Goal: Information Seeking & Learning: Learn about a topic

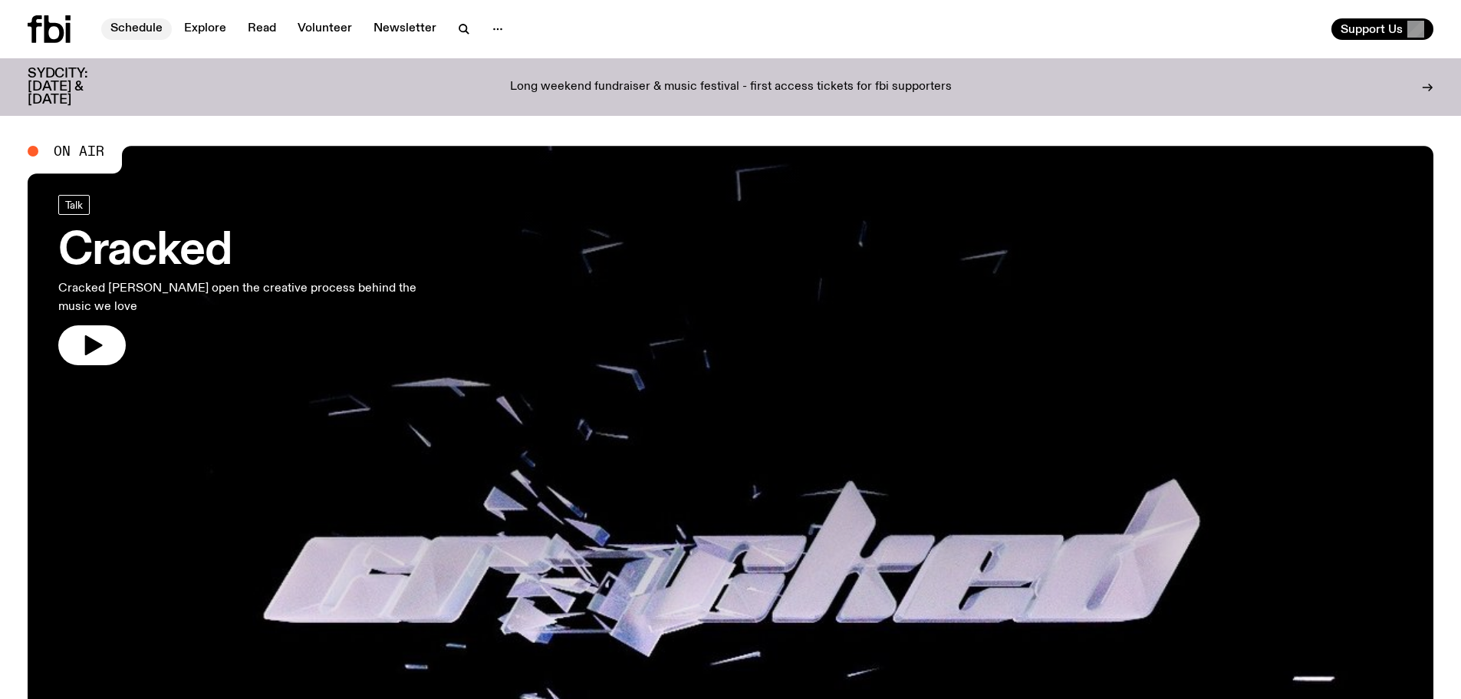
click at [150, 38] on link "Schedule" at bounding box center [136, 28] width 71 height 21
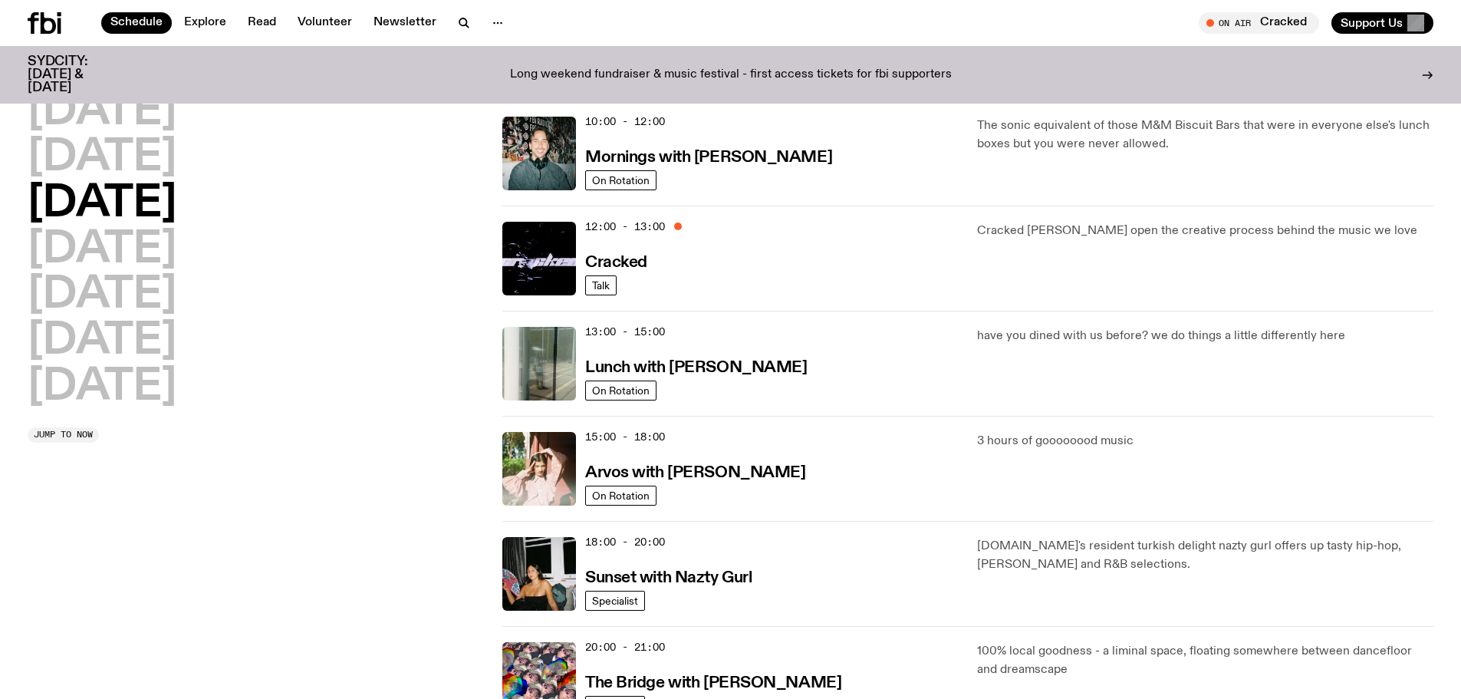
scroll to position [499, 0]
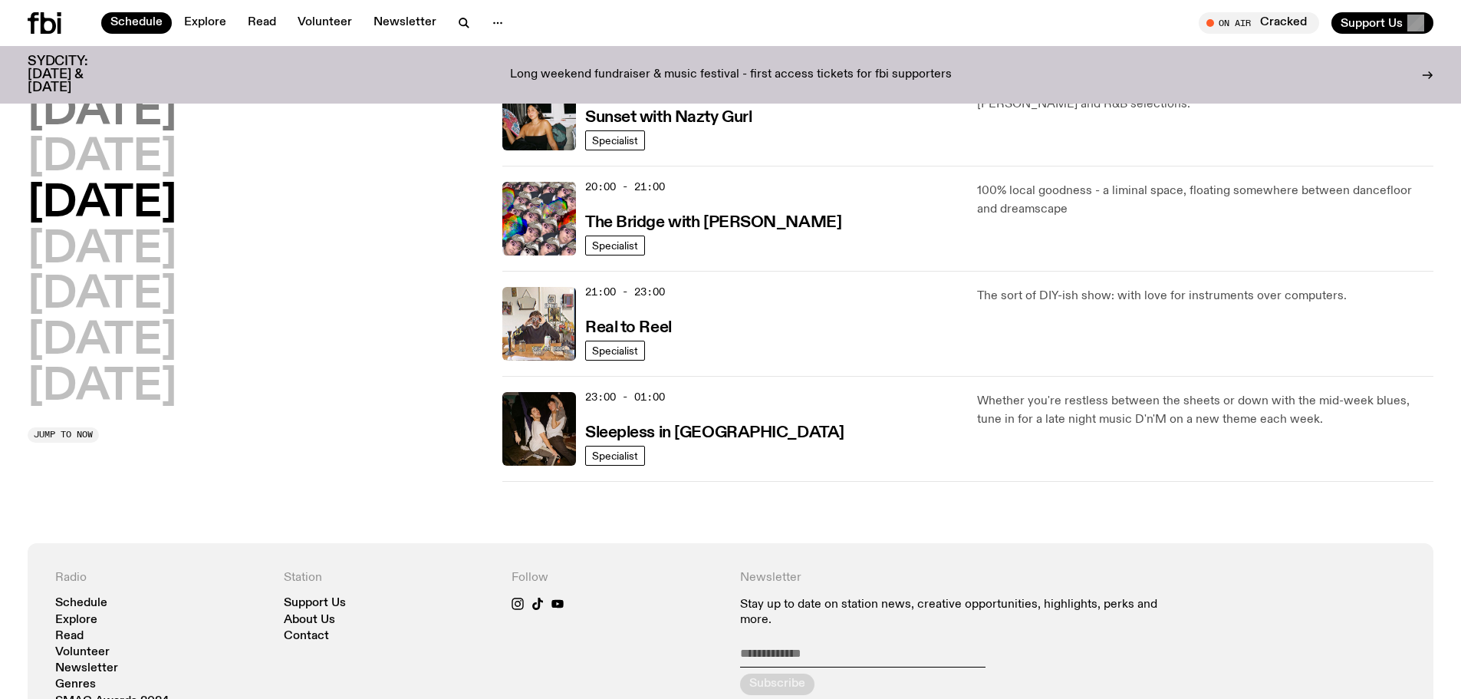
click at [150, 115] on h2 "[DATE]" at bounding box center [102, 112] width 149 height 43
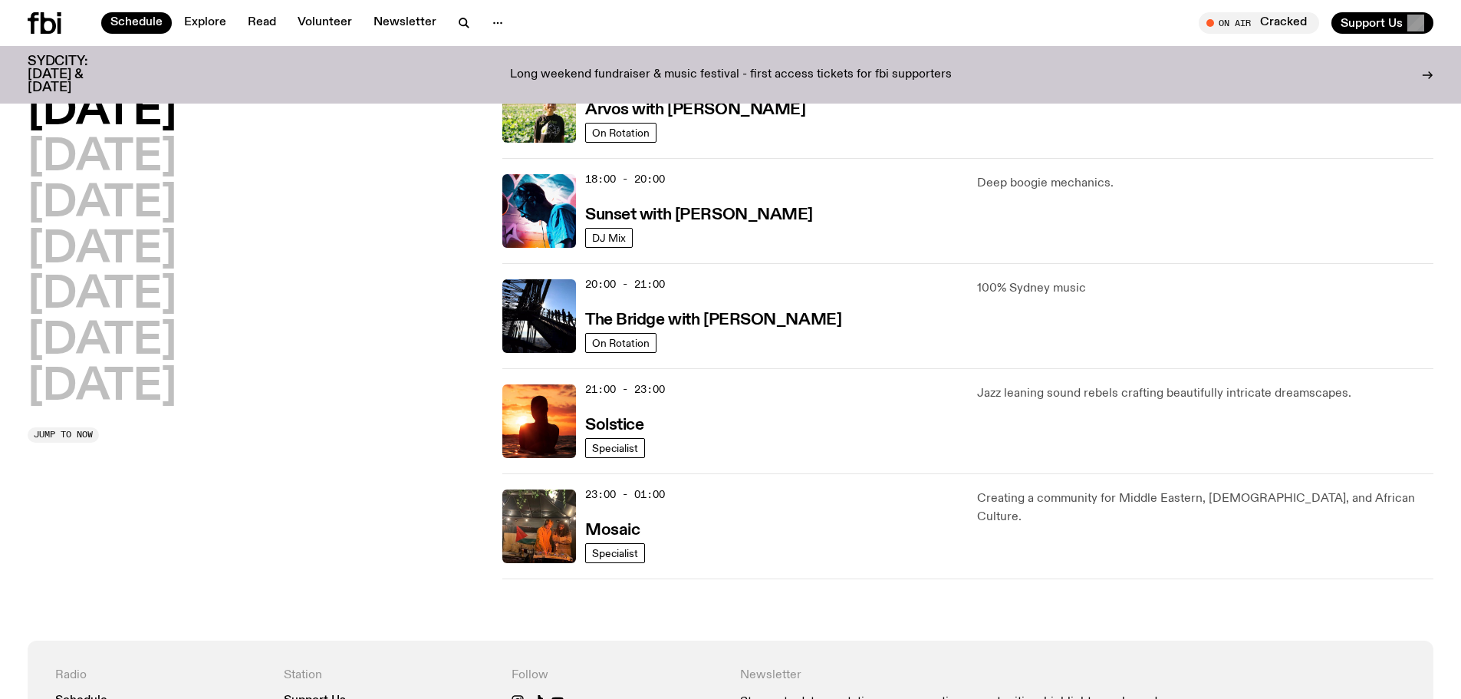
scroll to position [657, 0]
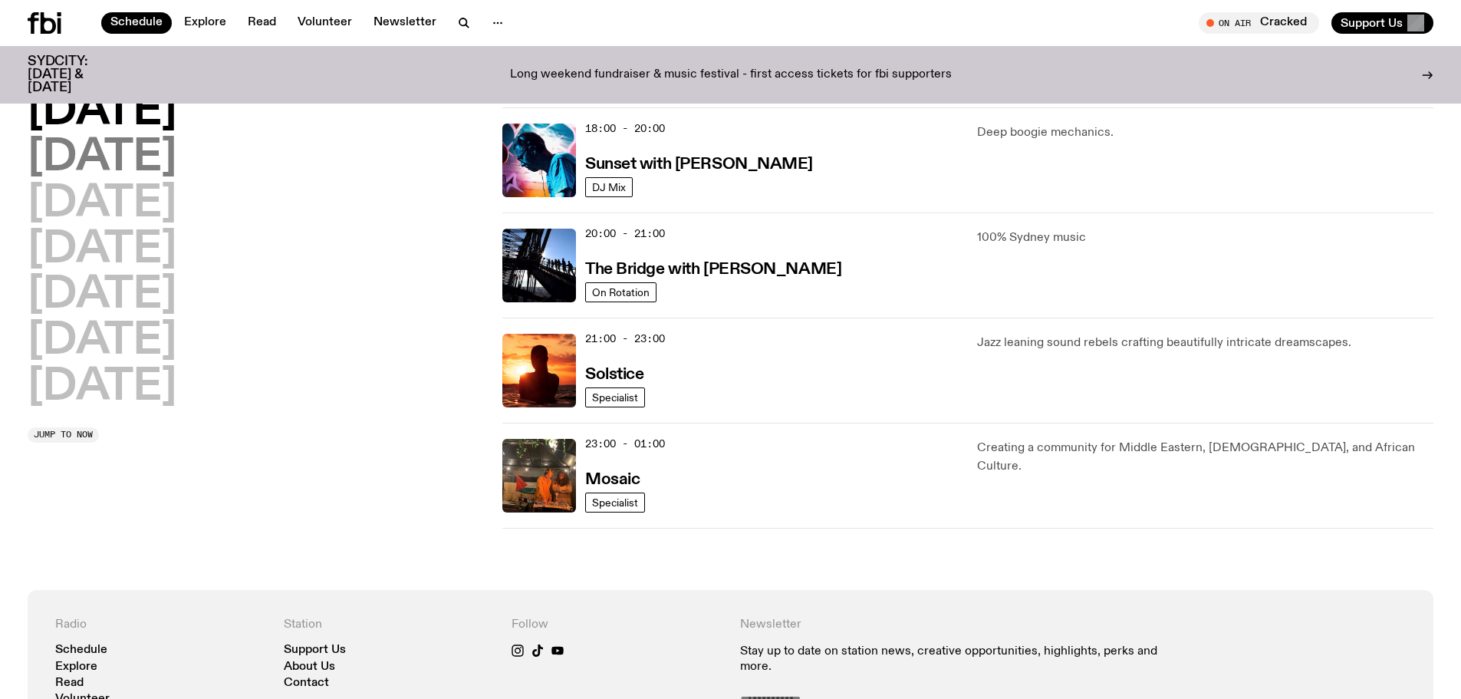
click at [154, 159] on h2 "Tuesday" at bounding box center [102, 158] width 149 height 43
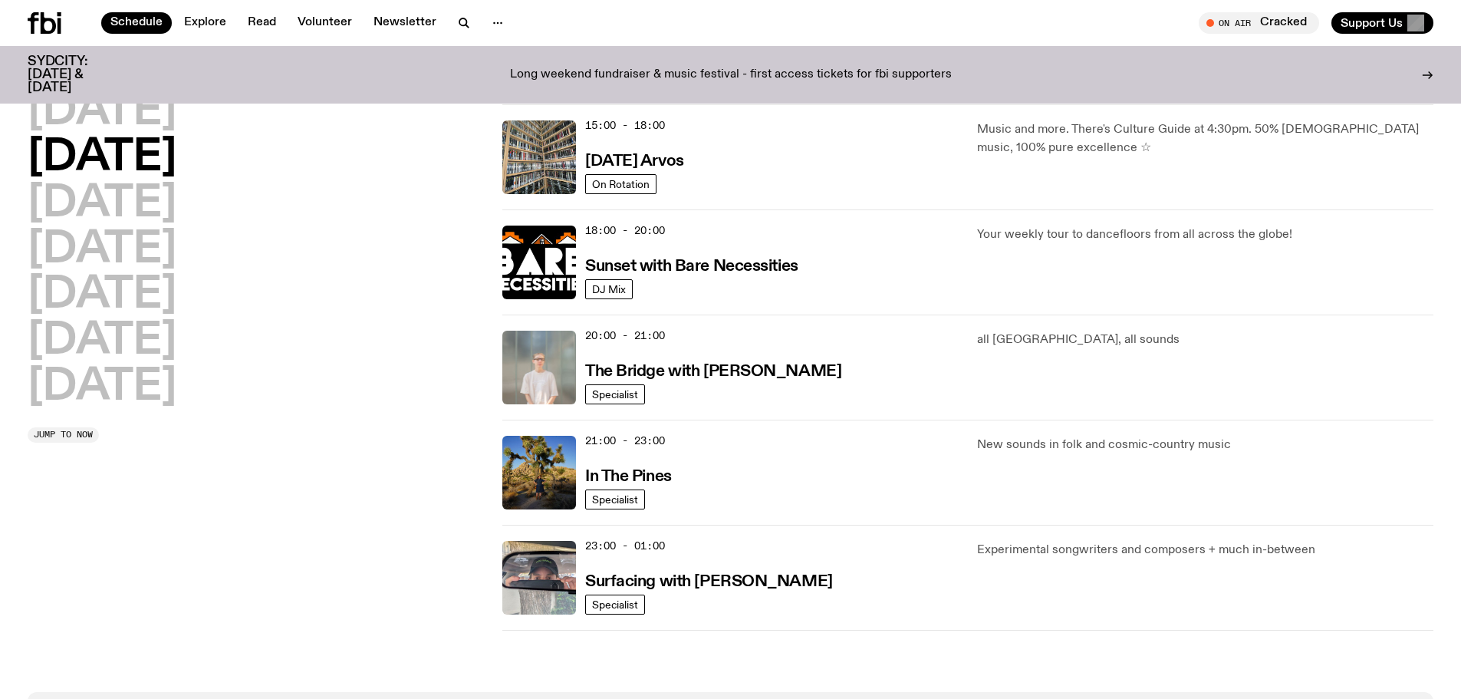
scroll to position [708, 0]
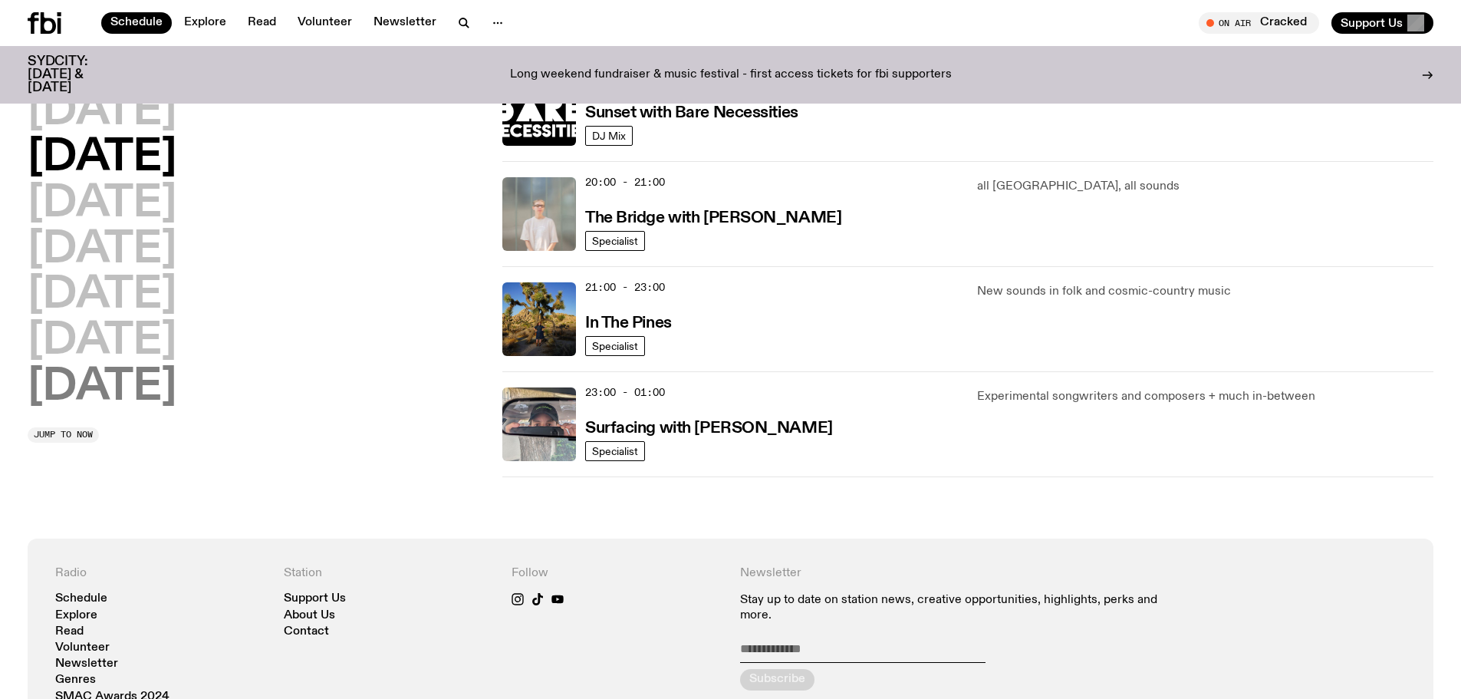
click at [157, 384] on h2 "Sunday" at bounding box center [102, 387] width 149 height 43
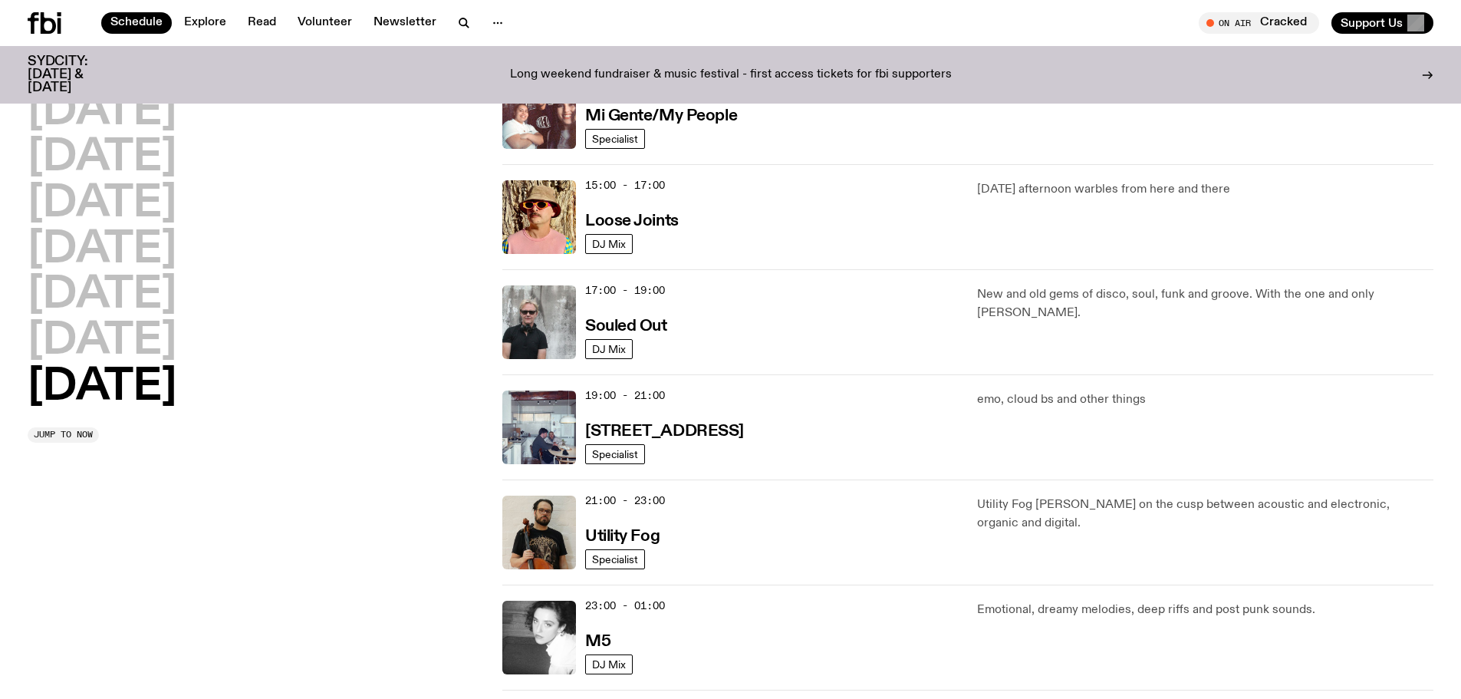
scroll to position [1065, 0]
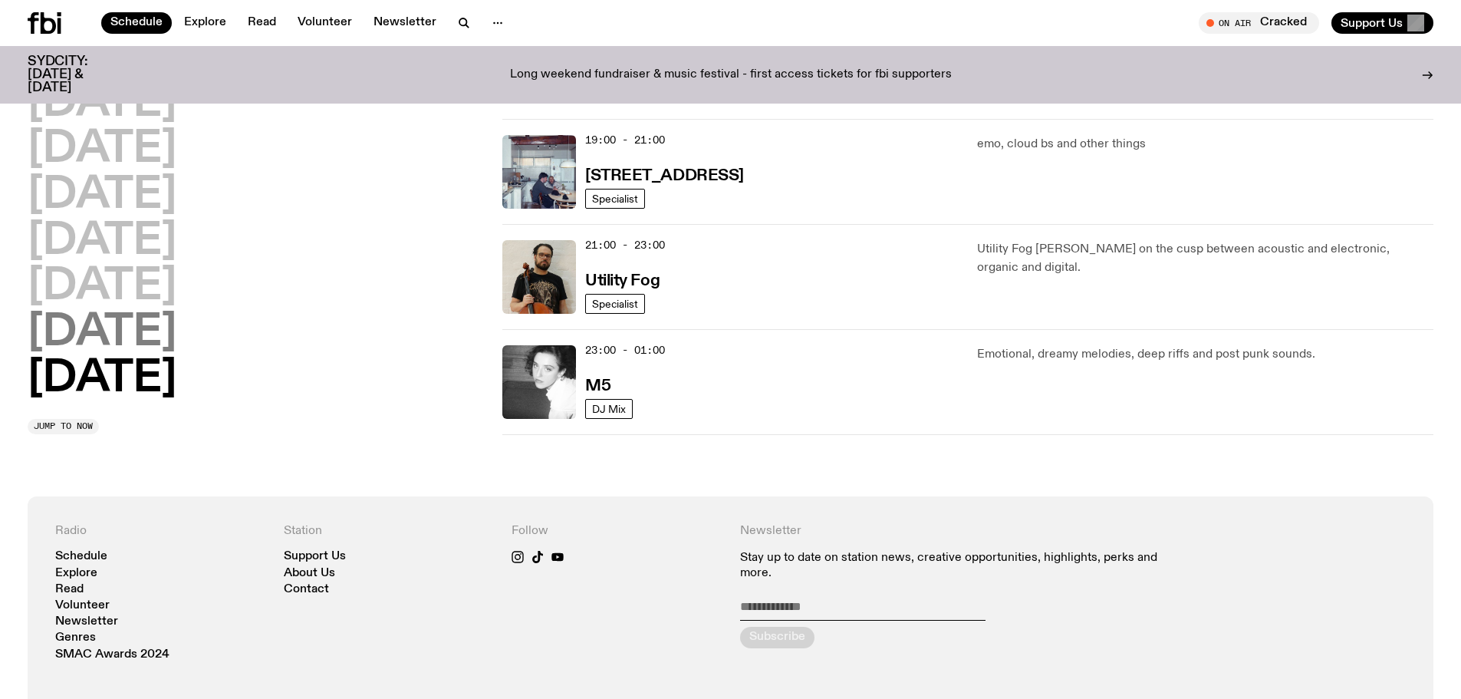
click at [142, 324] on h2 "Saturday" at bounding box center [102, 332] width 149 height 43
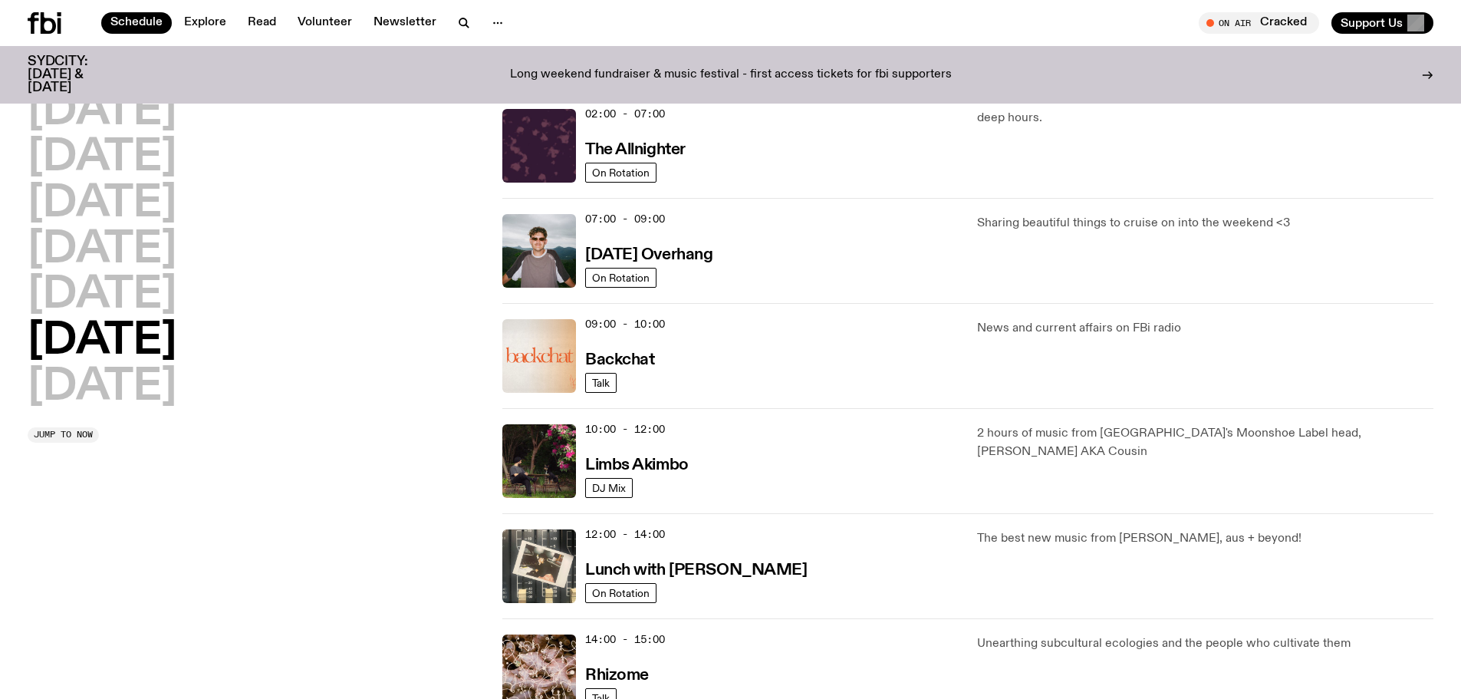
scroll to position [248, 0]
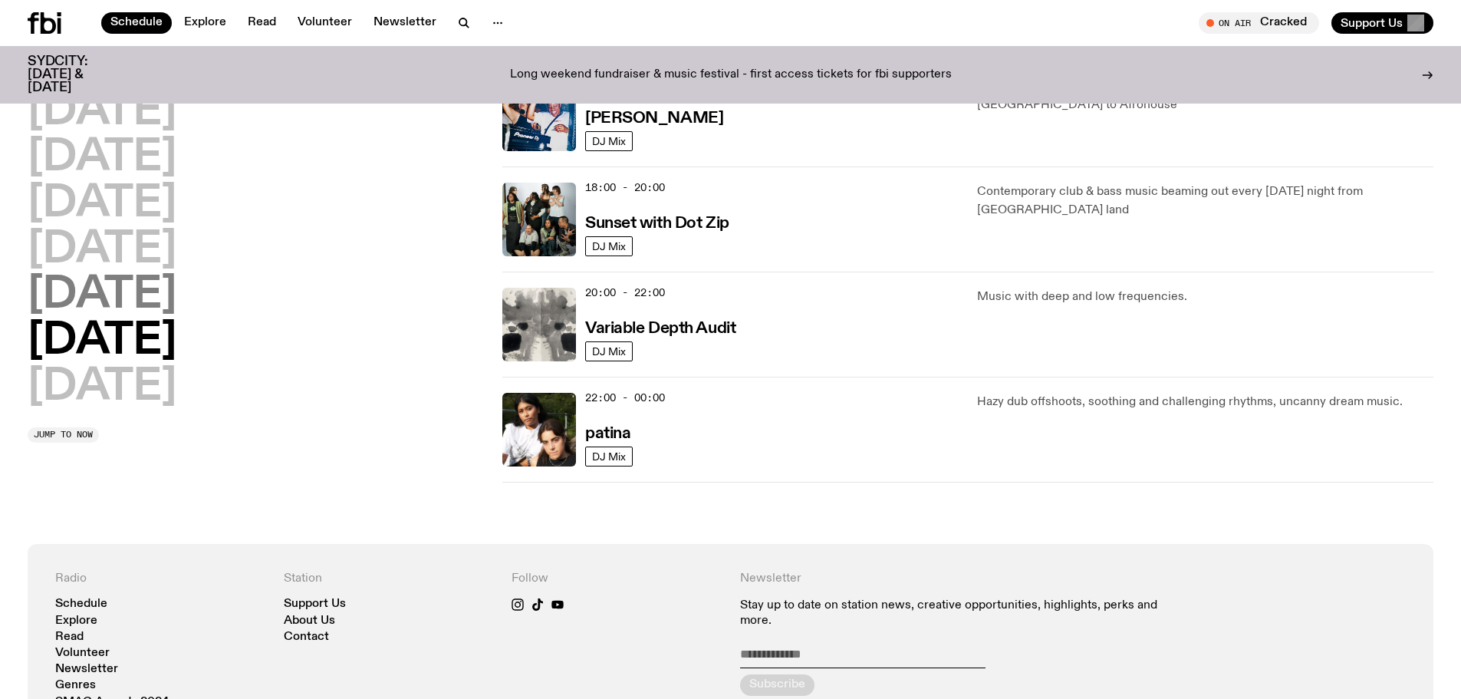
click at [110, 294] on h2 "Friday" at bounding box center [102, 295] width 149 height 43
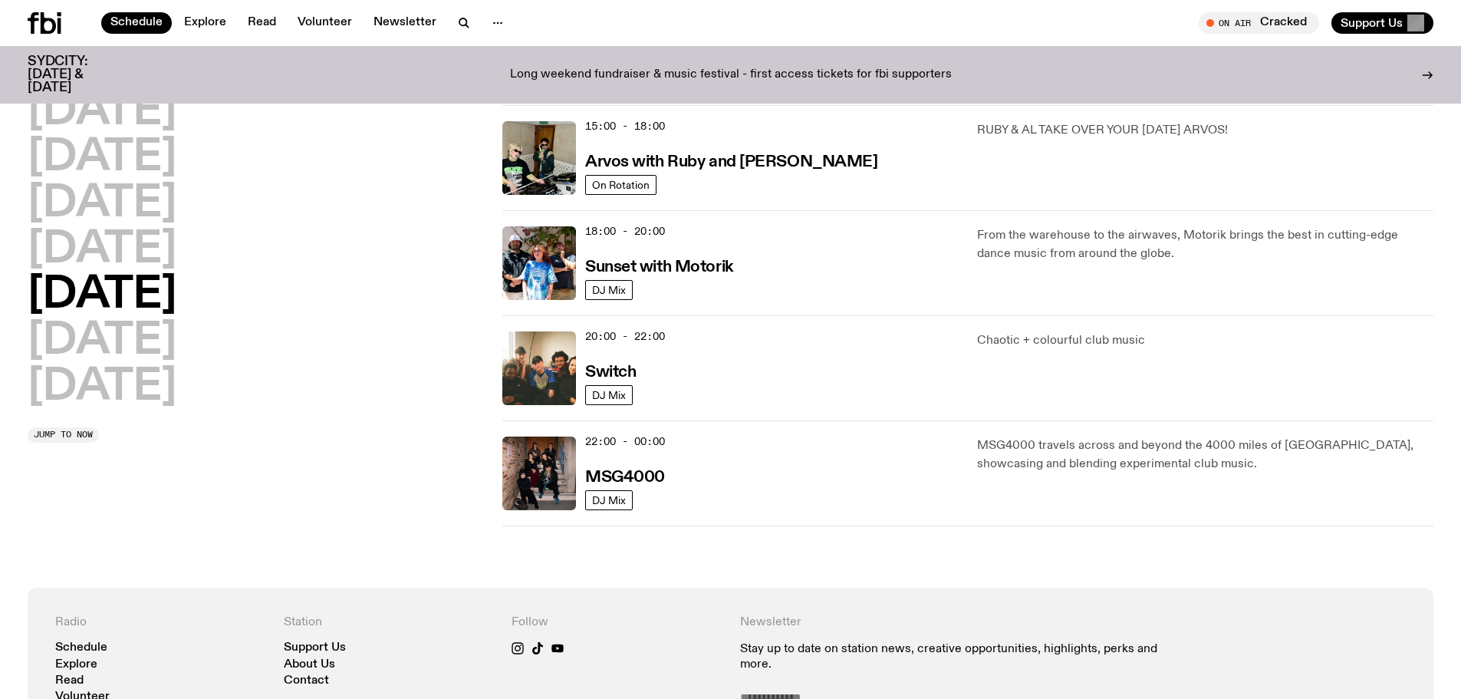
scroll to position [605, 0]
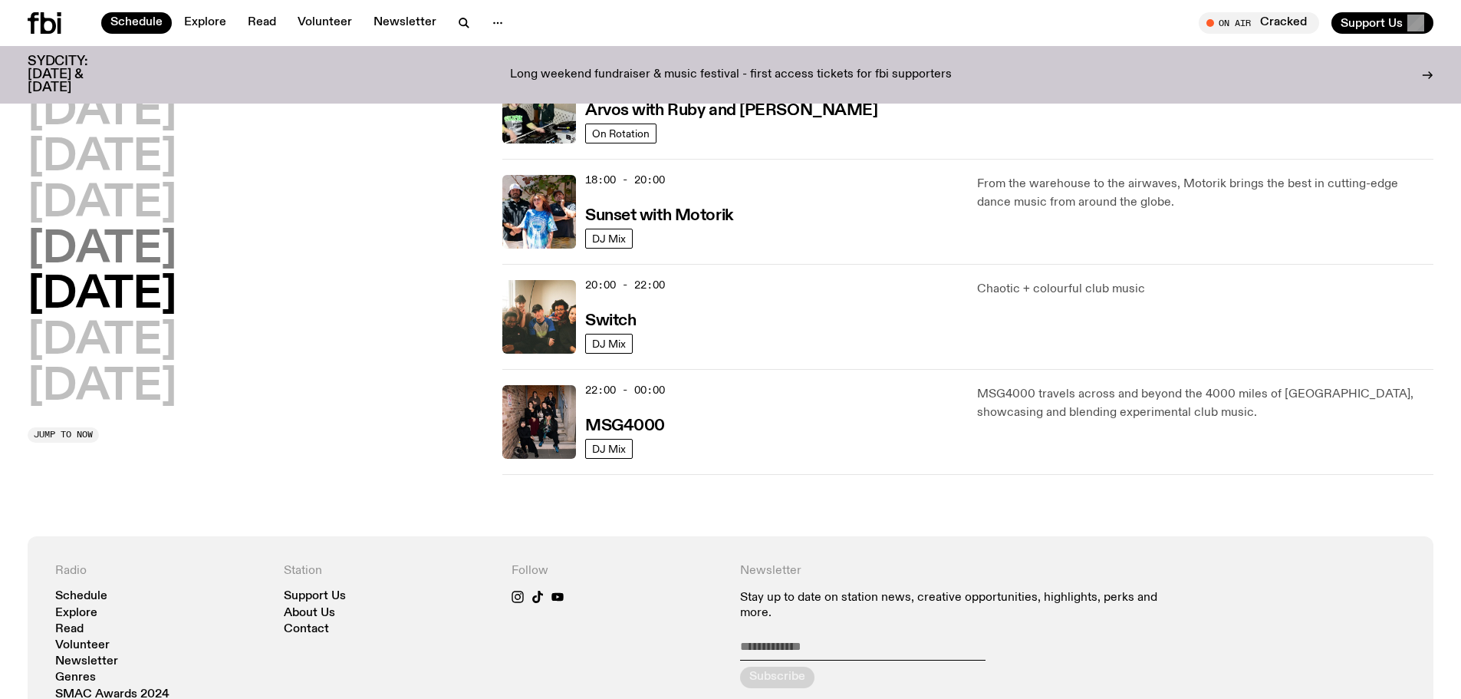
click at [176, 255] on h2 "Thursday" at bounding box center [102, 250] width 149 height 43
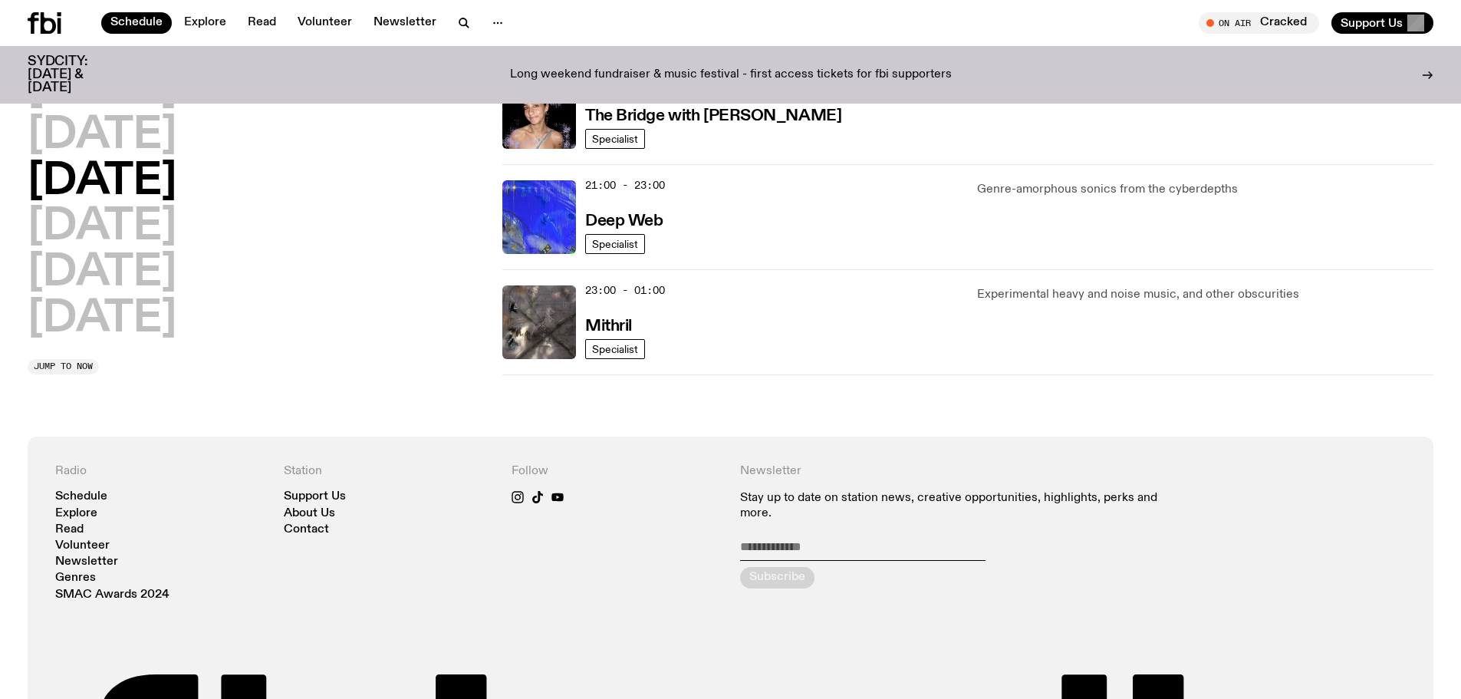
scroll to position [1015, 0]
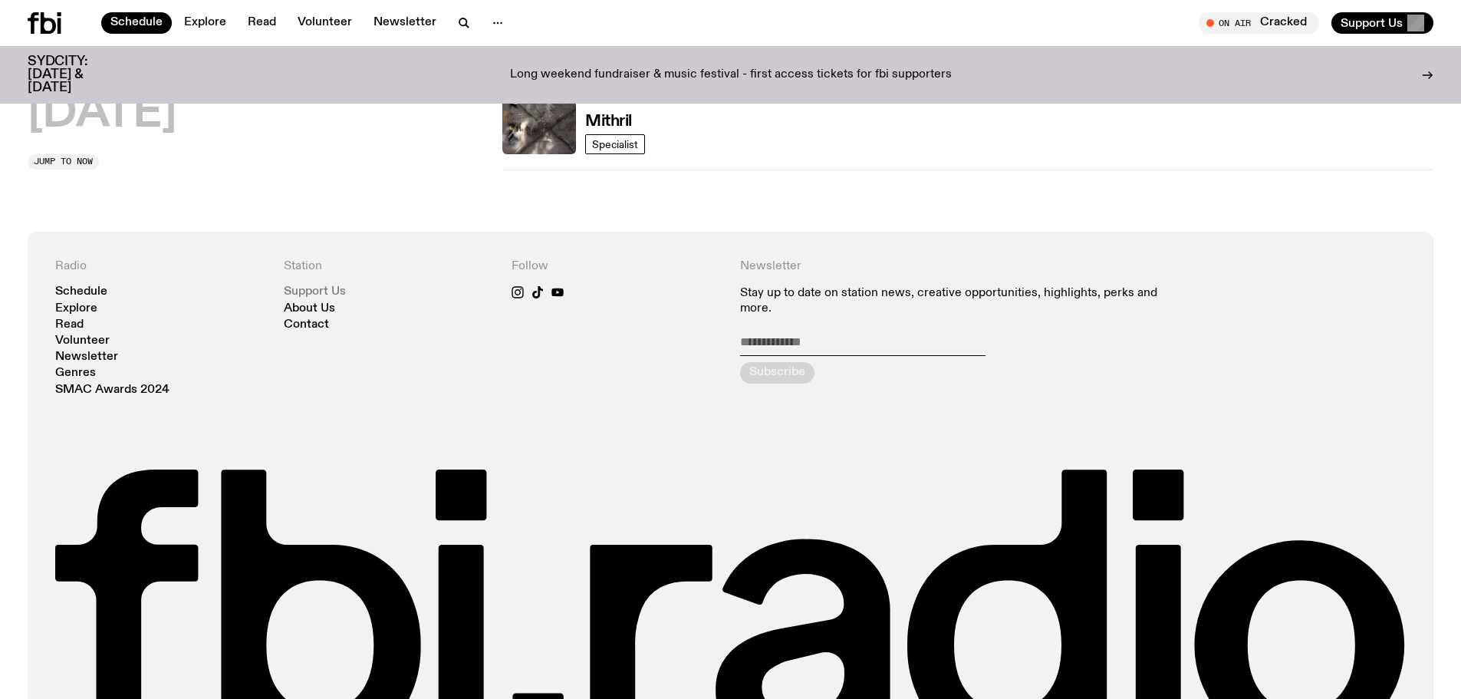
click at [318, 292] on link "Support Us" at bounding box center [315, 292] width 62 height 12
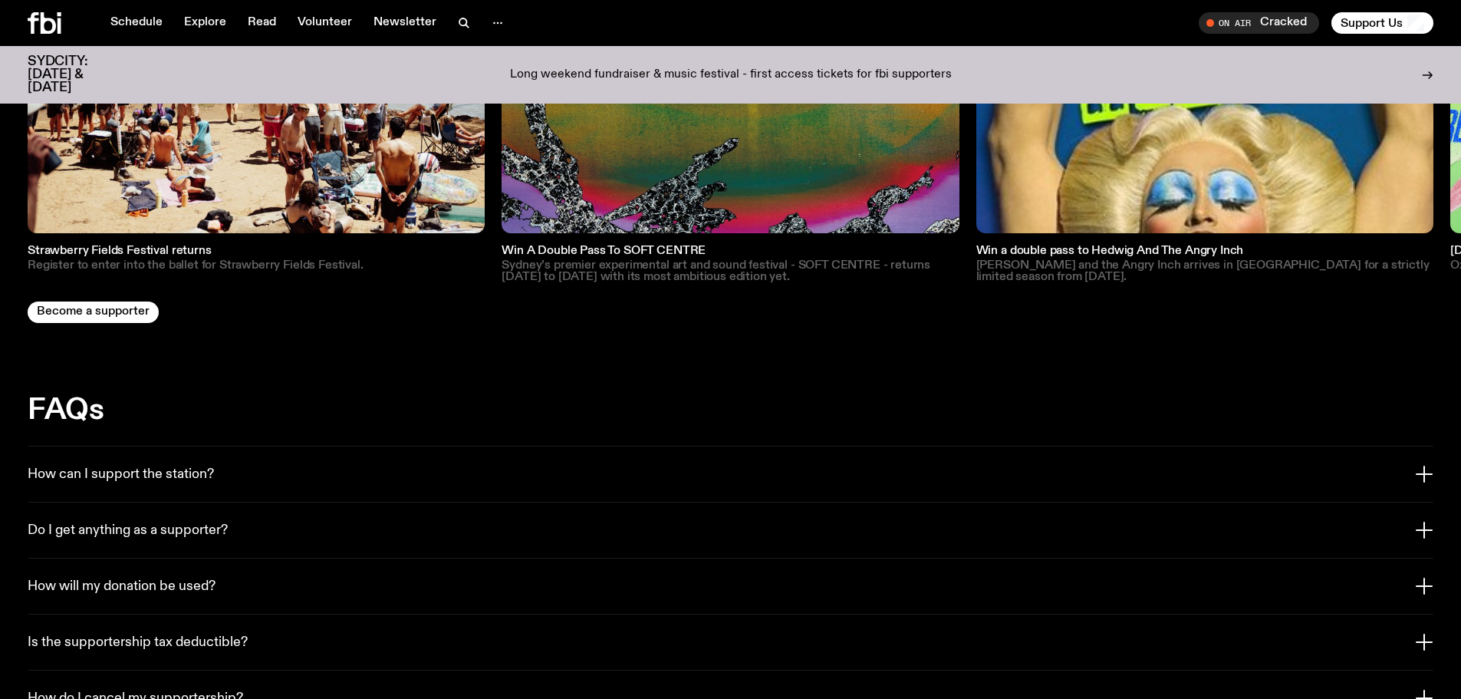
scroll to position [2698, 0]
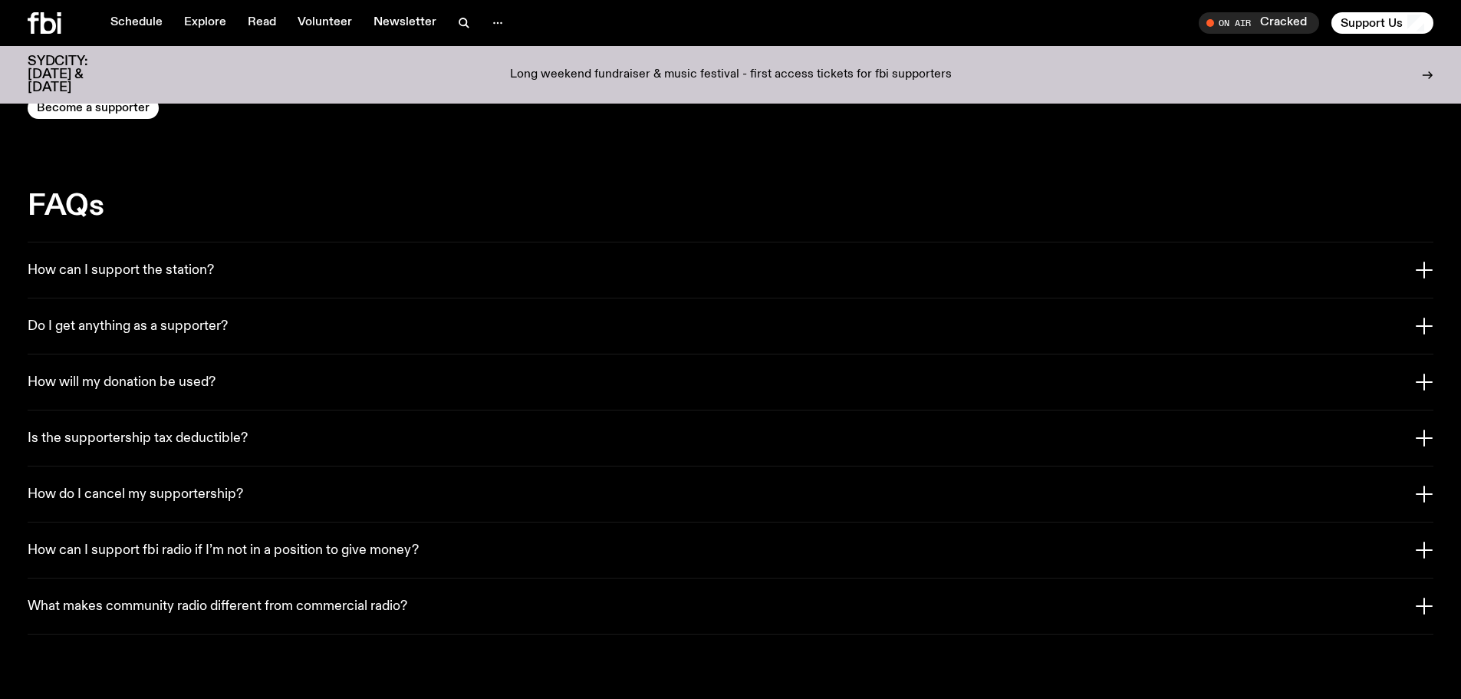
click at [155, 262] on h3 "How can I support the station?" at bounding box center [121, 270] width 186 height 17
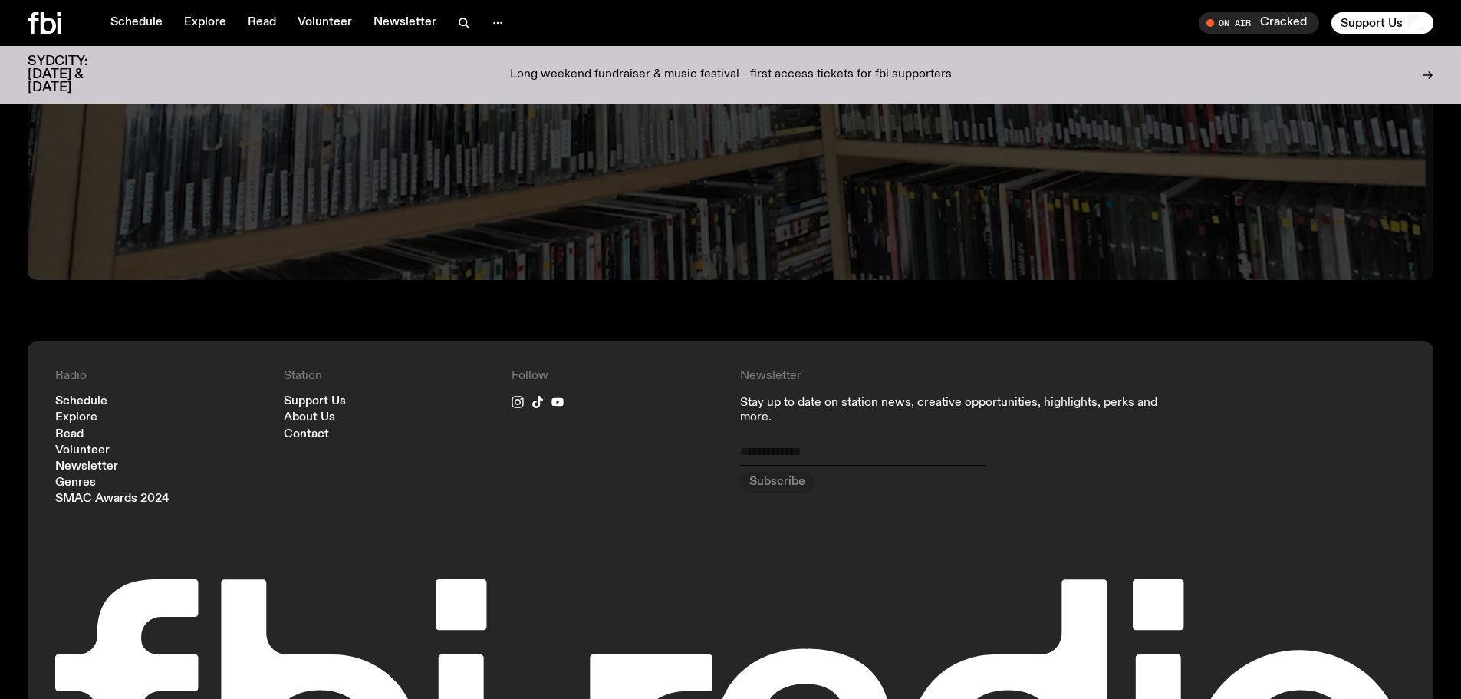
scroll to position [4028, 0]
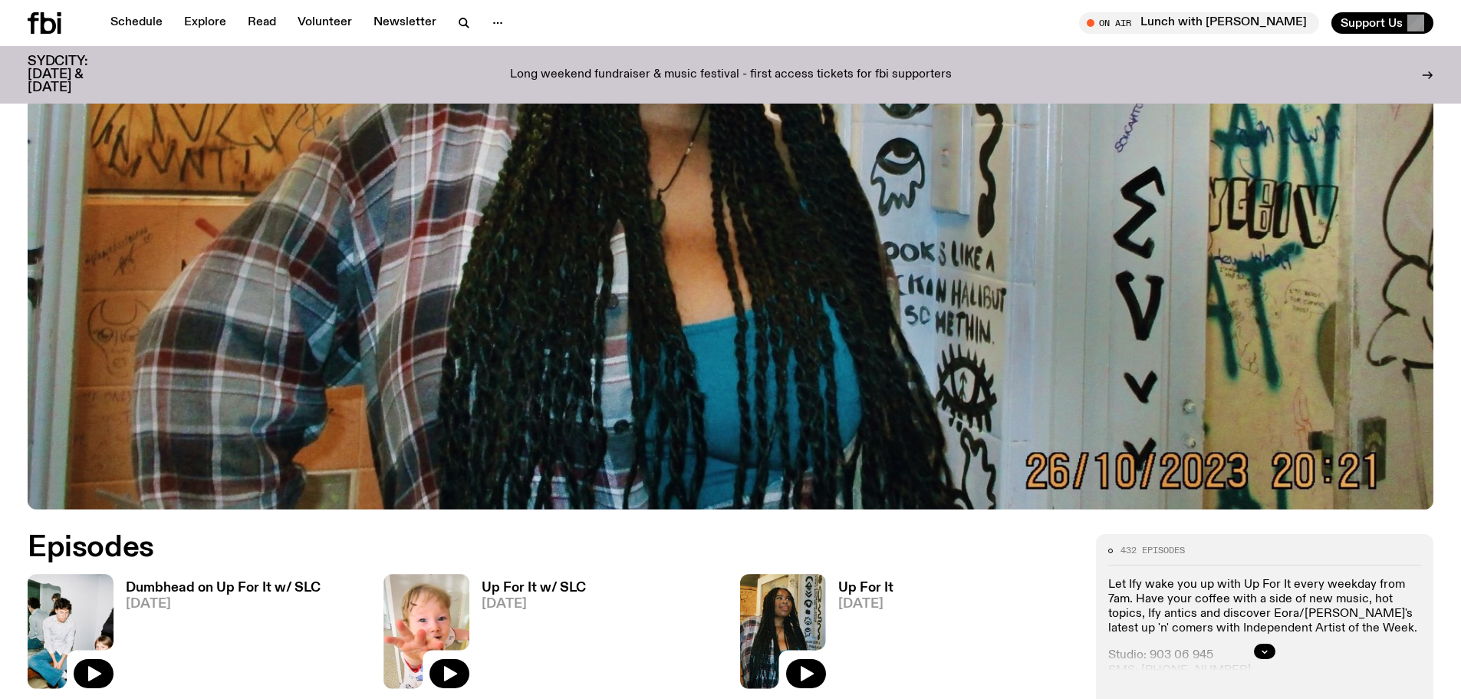
scroll to position [755, 0]
